Goal: Task Accomplishment & Management: Complete application form

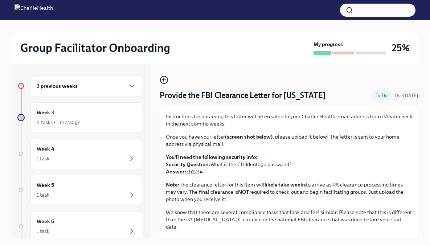
click at [70, 86] on h6 "3 previous weeks" at bounding box center [57, 86] width 41 height 8
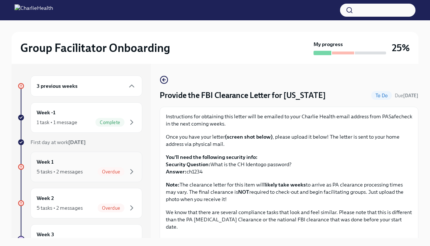
click at [118, 167] on div "Week 1 5 tasks • 2 messages Overdue" at bounding box center [86, 167] width 99 height 18
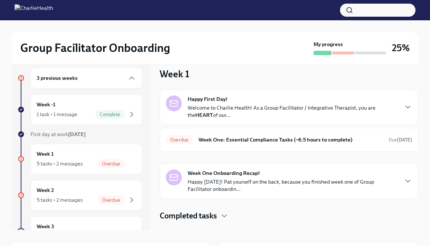
scroll to position [5, 0]
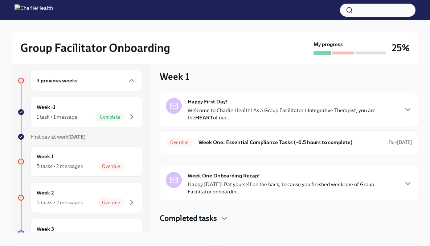
click at [341, 84] on div "Week 1 Happy First Day! Welcome to Charlie Health! As a Group Facilitator / Int…" at bounding box center [289, 147] width 259 height 154
click at [363, 113] on p "Welcome to Charlie Health! As a Group Facilitator / Integrative Therapist, you …" at bounding box center [293, 114] width 210 height 15
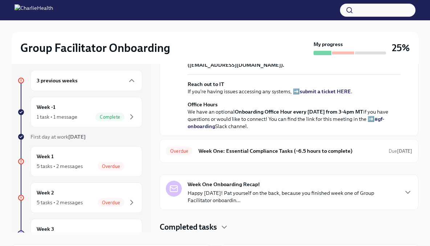
scroll to position [0, 0]
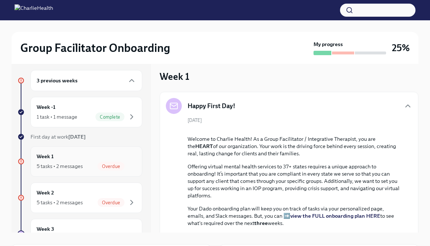
click at [98, 162] on div "Overdue" at bounding box center [117, 166] width 38 height 9
click at [106, 165] on span "Overdue" at bounding box center [111, 166] width 27 height 5
click at [127, 163] on icon "button" at bounding box center [131, 166] width 9 height 9
click at [46, 163] on div "5 tasks • 2 messages" at bounding box center [60, 166] width 46 height 7
click at [44, 155] on h6 "Week 1" at bounding box center [45, 156] width 17 height 8
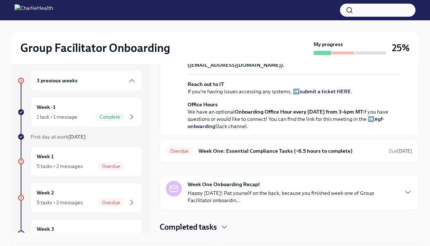
scroll to position [286, 0]
click at [356, 152] on h6 "Week One: Essential Compliance Tasks (~6.5 hours to complete)" at bounding box center [290, 151] width 184 height 8
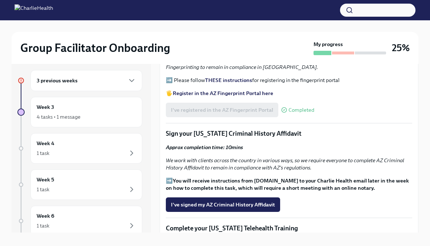
scroll to position [834, 0]
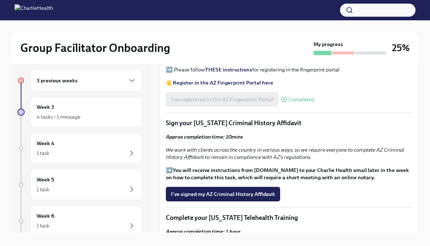
click at [204, 119] on p "Sign your [US_STATE] Criminal History Affidavit" at bounding box center [289, 123] width 246 height 9
click at [246, 167] on strong "You will receive instructions from [DOMAIN_NAME] to your Charlie Health email l…" at bounding box center [287, 174] width 243 height 14
click at [172, 167] on p "➡️ You will receive instructions from [DOMAIN_NAME] to your Charlie Health emai…" at bounding box center [289, 174] width 246 height 15
click at [168, 167] on p "➡️ You will receive instructions from [DOMAIN_NAME] to your Charlie Health emai…" at bounding box center [289, 174] width 246 height 15
click at [279, 167] on strong "You will receive instructions from [DOMAIN_NAME] to your Charlie Health email l…" at bounding box center [287, 174] width 243 height 14
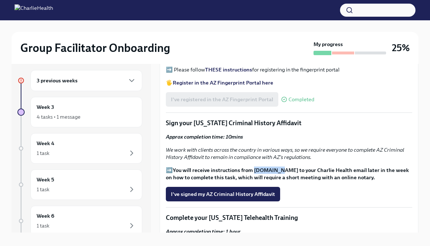
drag, startPoint x: 278, startPoint y: 145, endPoint x: 254, endPoint y: 146, distance: 24.0
click at [254, 167] on strong "You will receive instructions from [DOMAIN_NAME] to your Charlie Health email l…" at bounding box center [287, 174] width 243 height 14
copy strong "[DOMAIN_NAME]"
click at [241, 190] on span "I've signed my AZ Criminal History Affidavit" at bounding box center [223, 193] width 104 height 7
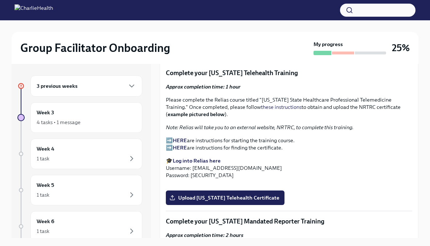
scroll to position [980, 0]
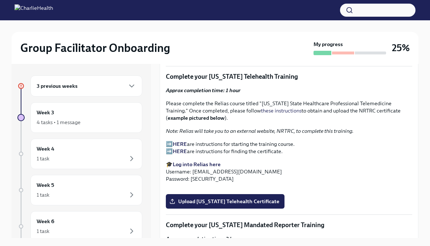
click at [190, 161] on strong "Log into Relias here" at bounding box center [197, 164] width 48 height 7
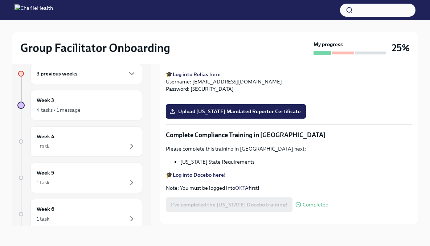
scroll to position [1180, 0]
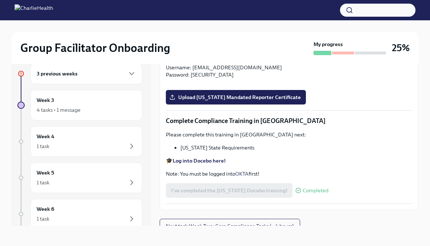
click at [0, 0] on input "Upload [US_STATE] Telehealth Certificate" at bounding box center [0, 0] width 0 height 0
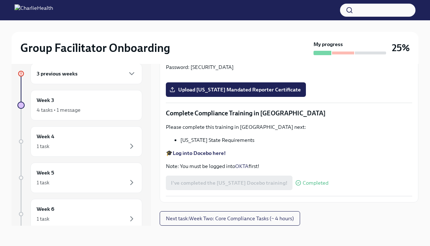
scroll to position [1273, 0]
click at [222, 10] on p "Complete your [US_STATE] Mandated Reporter Training" at bounding box center [289, 5] width 246 height 9
copy p "[US_STATE]"
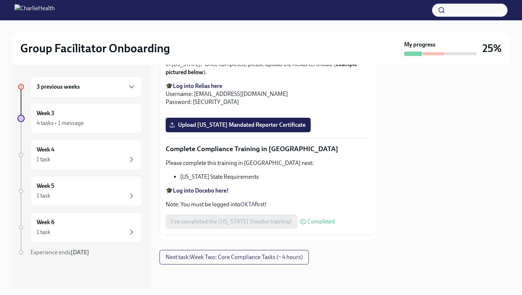
scroll to position [1449, 0]
click at [299, 128] on span "Upload [US_STATE] Mandated Reporter Certificate" at bounding box center [238, 124] width 135 height 7
click at [0, 0] on input "Upload [US_STATE] Mandated Reporter Certificate" at bounding box center [0, 0] width 0 height 0
click at [328, 219] on span "Completed" at bounding box center [322, 221] width 28 height 6
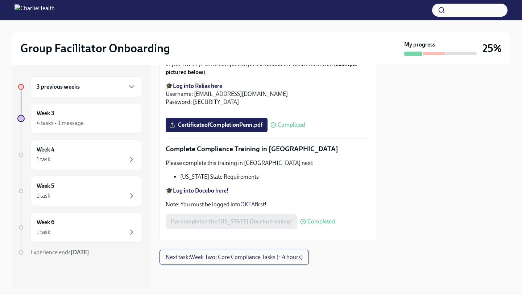
click at [270, 246] on span "Next task : Week Two: Core Compliance Tasks (~ 4 hours)" at bounding box center [234, 256] width 137 height 7
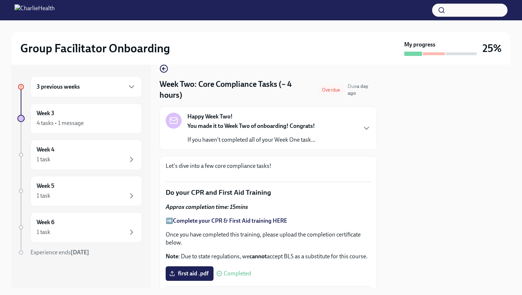
scroll to position [13, 0]
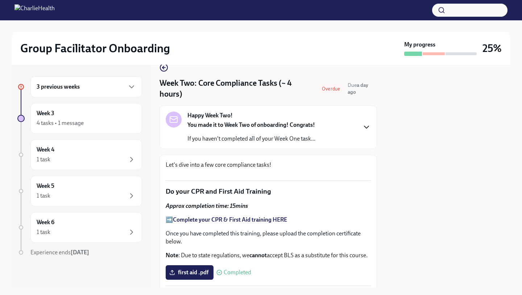
click at [362, 130] on icon "button" at bounding box center [366, 127] width 9 height 9
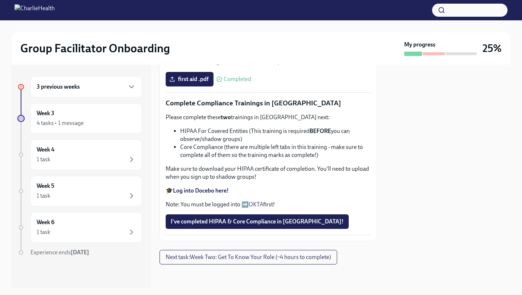
scroll to position [668, 0]
drag, startPoint x: 182, startPoint y: 129, endPoint x: 247, endPoint y: 132, distance: 65.0
click at [247, 132] on li "HIPAA For Covered Entities (This training is required BEFORE you can observe/sh…" at bounding box center [275, 135] width 191 height 16
copy li "HIPAA For Covered Entities"
click at [190, 146] on li "Core Compliance (there are multiple left tabs in this training - make sure to c…" at bounding box center [275, 151] width 191 height 16
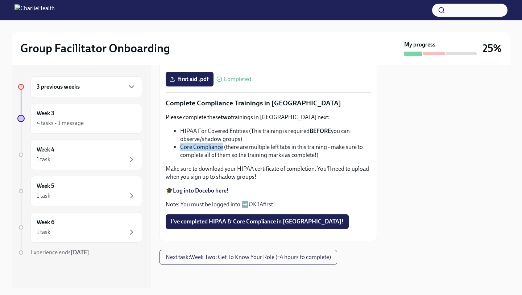
drag, startPoint x: 180, startPoint y: 147, endPoint x: 221, endPoint y: 150, distance: 41.8
click at [221, 150] on ul "HIPAA For Covered Entities (This training is required BEFORE you can observe/sh…" at bounding box center [268, 143] width 205 height 32
copy li "Core Compliance"
click at [271, 219] on span "I've completed HIPAA & Core Compliance in [GEOGRAPHIC_DATA]!" at bounding box center [257, 221] width 173 height 7
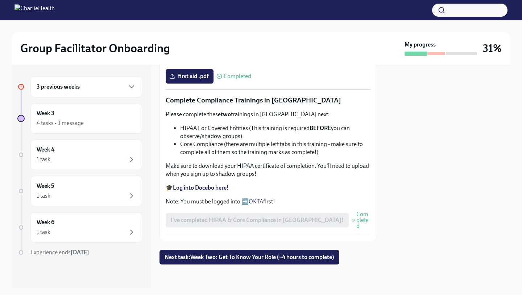
scroll to position [414, 0]
click at [318, 246] on span "Next task : Week Two: Get To Know Your Role (~4 hours to complete)" at bounding box center [250, 256] width 170 height 7
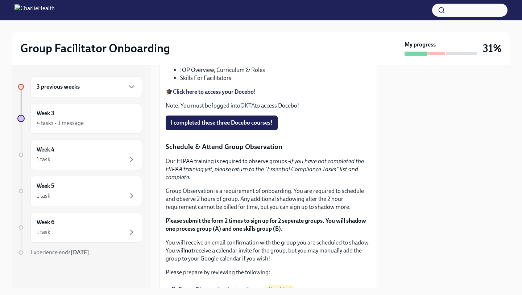
scroll to position [321, 0]
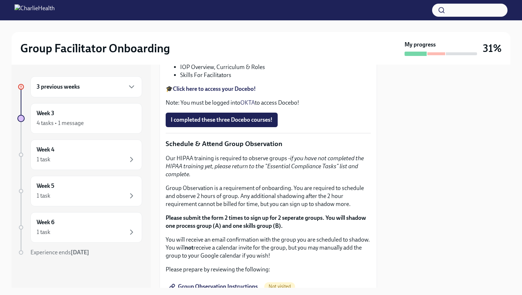
drag, startPoint x: 274, startPoint y: 145, endPoint x: 349, endPoint y: 151, distance: 75.0
copy p "[URL][DOMAIN_NAME][PERSON_NAME]"
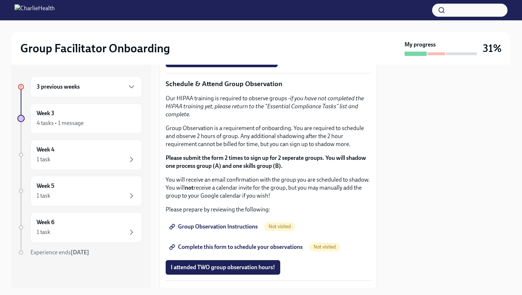
scroll to position [385, 0]
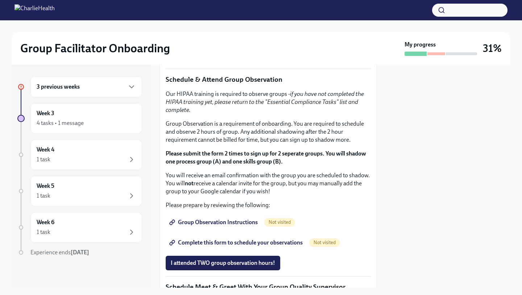
drag, startPoint x: 284, startPoint y: 144, endPoint x: 178, endPoint y: 140, distance: 105.3
click at [178, 42] on div "To learn more about your role here, please complete these three courses in [GEO…" at bounding box center [268, 5] width 205 height 73
copy li "How To Be A Successful Group Facilitator"
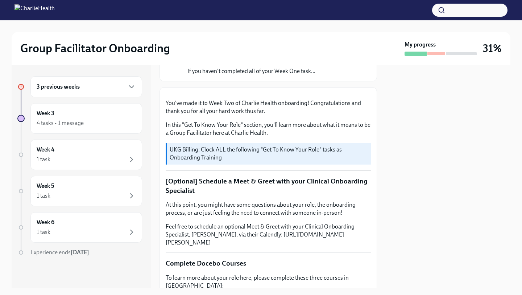
scroll to position [0, 0]
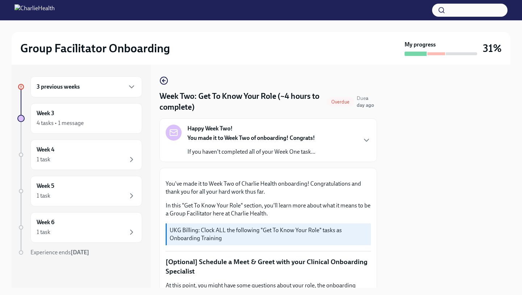
drag, startPoint x: 214, startPoint y: 92, endPoint x: 275, endPoint y: 77, distance: 63.2
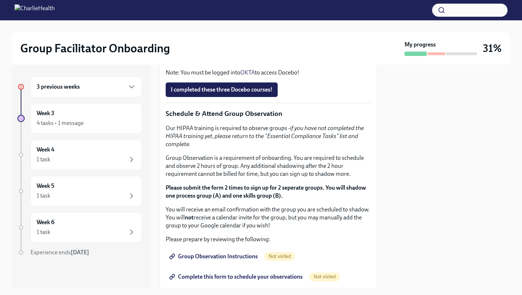
scroll to position [349, 0]
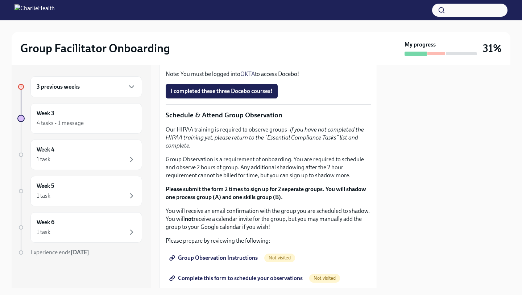
click at [344, 137] on div "You've made it to Week Two of Charlie Health onboarding! Congratulations and th…" at bounding box center [268, 135] width 205 height 622
drag, startPoint x: 203, startPoint y: 124, endPoint x: 271, endPoint y: 117, distance: 68.9
copy p "[URL][DOMAIN_NAME][PERSON_NAME]"
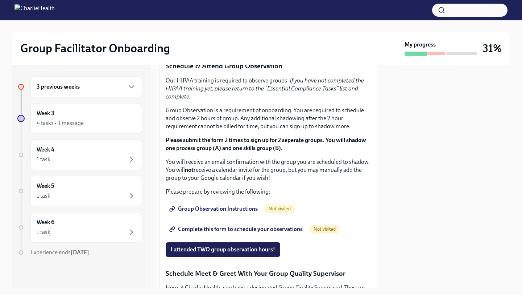
scroll to position [403, 0]
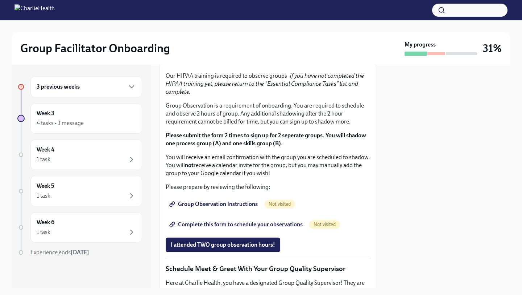
drag, startPoint x: 270, startPoint y: 134, endPoint x: 178, endPoint y: 135, distance: 92.2
copy li "IOP Overview, Curriculum & Roles"
drag, startPoint x: 234, startPoint y: 144, endPoint x: 180, endPoint y: 141, distance: 54.1
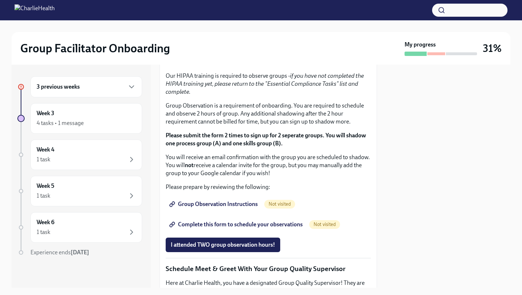
copy li "Skills For Facilitators"
click at [252, 41] on span "I completed these three Docebo courses!" at bounding box center [222, 37] width 102 height 7
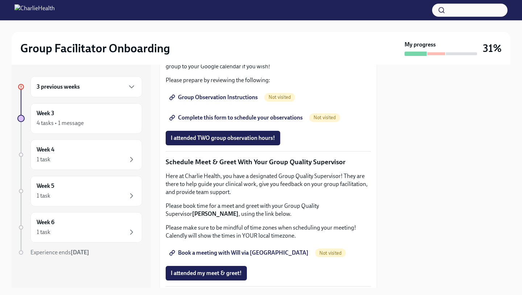
scroll to position [507, 0]
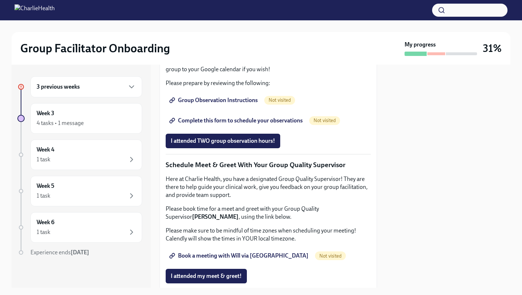
click at [229, 104] on span "Group Observation Instructions" at bounding box center [214, 100] width 87 height 7
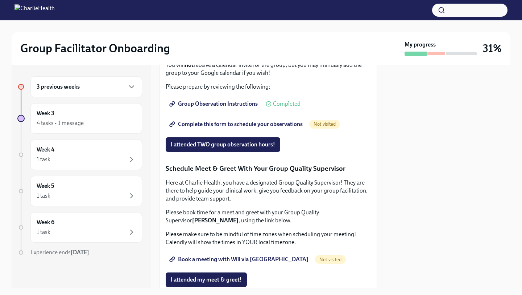
scroll to position [509, 0]
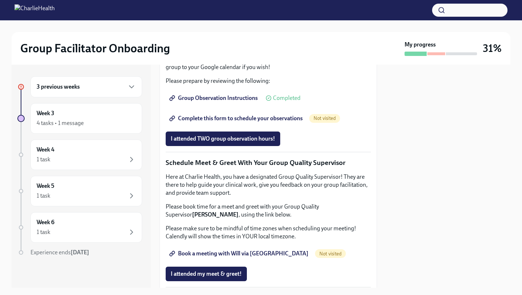
drag, startPoint x: 334, startPoint y: 129, endPoint x: 266, endPoint y: 126, distance: 67.9
copy em "Essential Compliance Tasks"
drag, startPoint x: 205, startPoint y: 128, endPoint x: 165, endPoint y: 128, distance: 40.3
